Goal: Entertainment & Leisure: Consume media (video, audio)

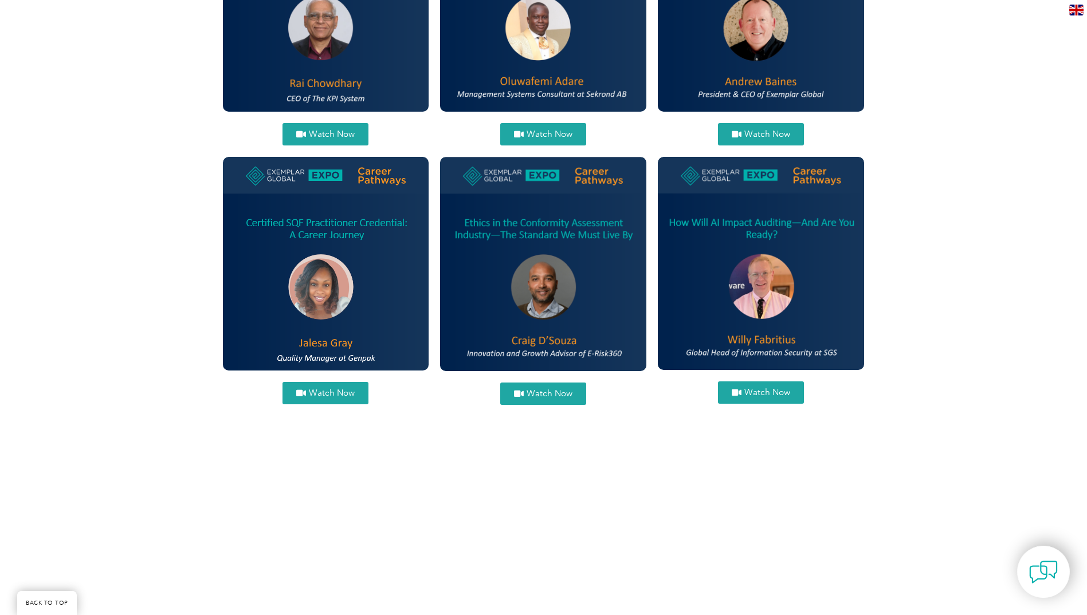
scroll to position [573, 0]
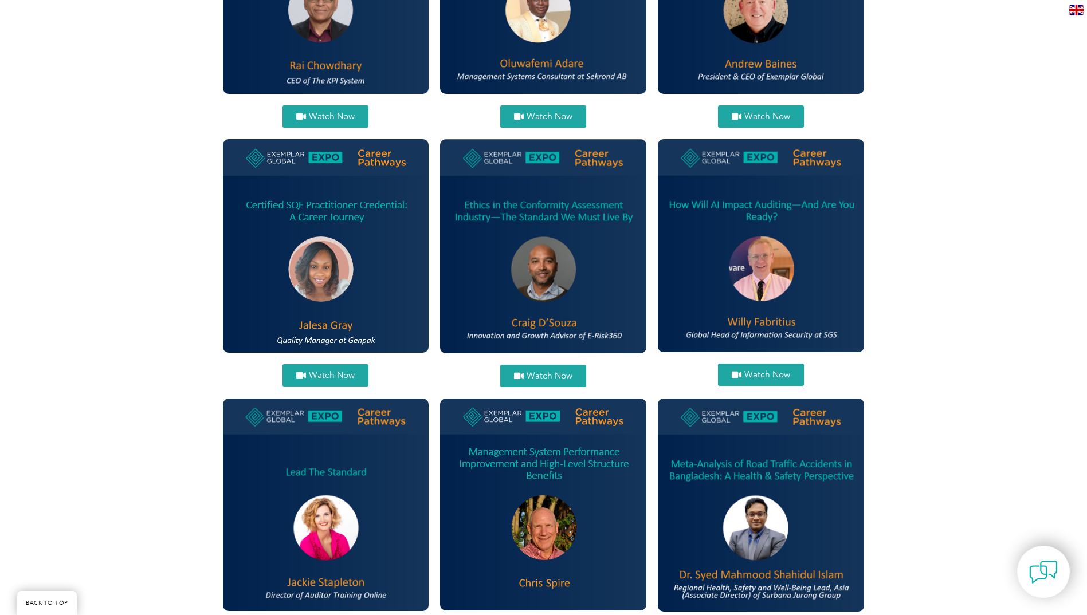
click at [552, 373] on span "Watch Now" at bounding box center [549, 376] width 46 height 9
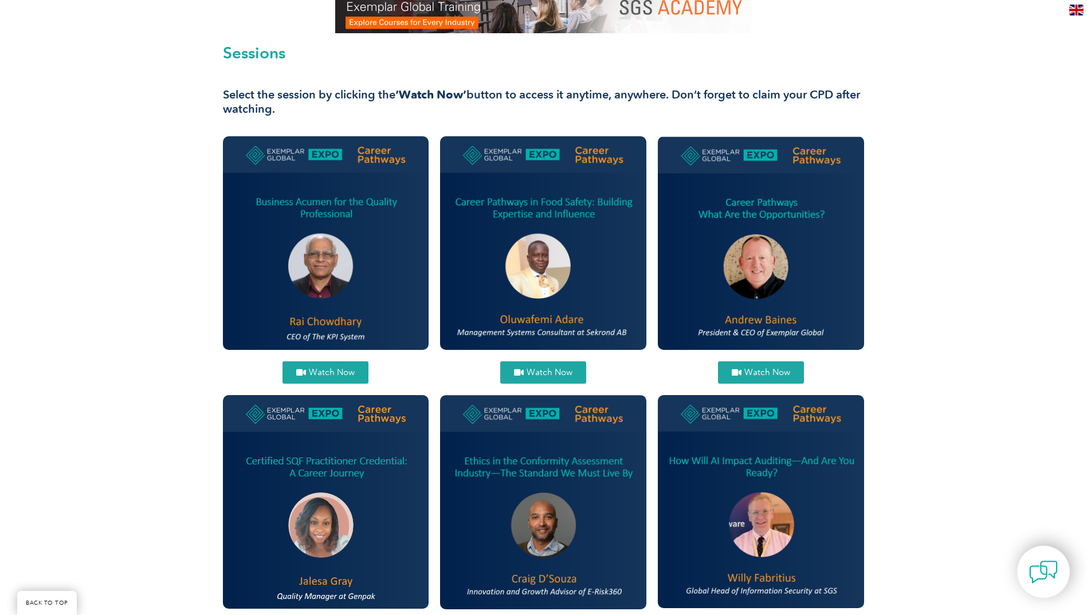
scroll to position [344, 0]
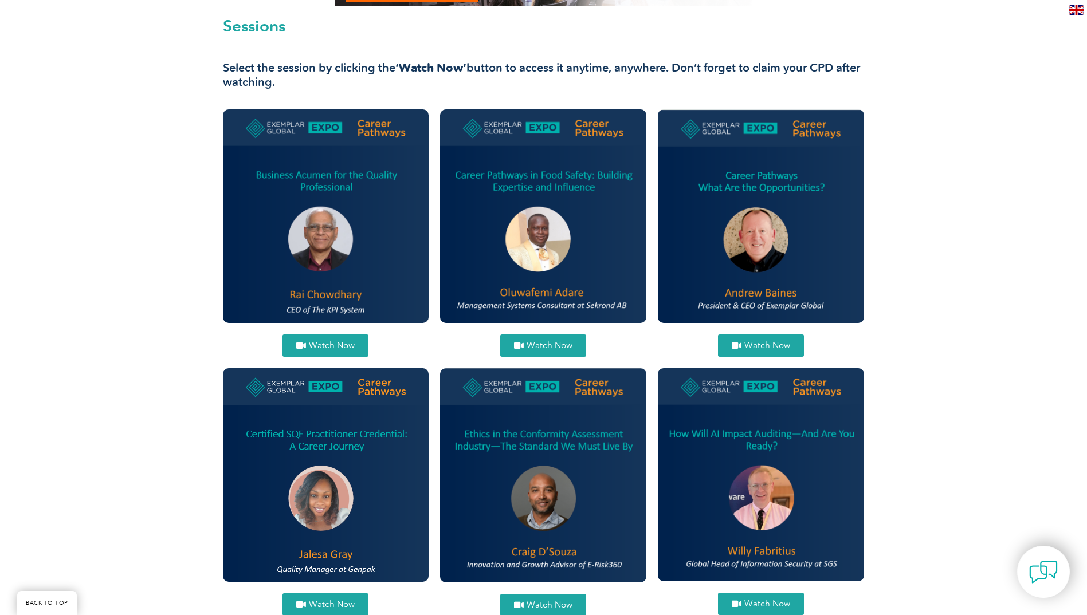
click at [336, 344] on span "Watch Now" at bounding box center [332, 345] width 46 height 9
